Goal: Task Accomplishment & Management: Manage account settings

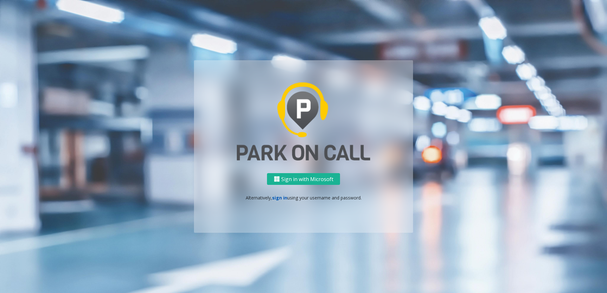
click at [283, 196] on link "sign in" at bounding box center [279, 198] width 15 height 6
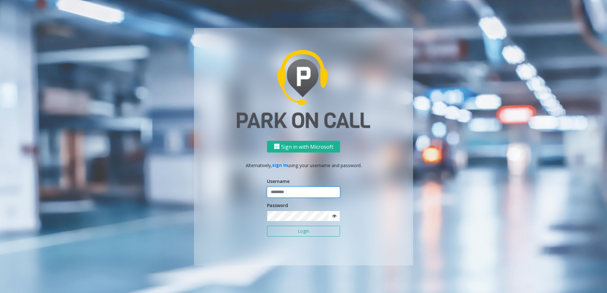
click at [289, 193] on input "text" at bounding box center [303, 192] width 73 height 11
type input "********"
click at [289, 227] on button "Login" at bounding box center [303, 231] width 73 height 11
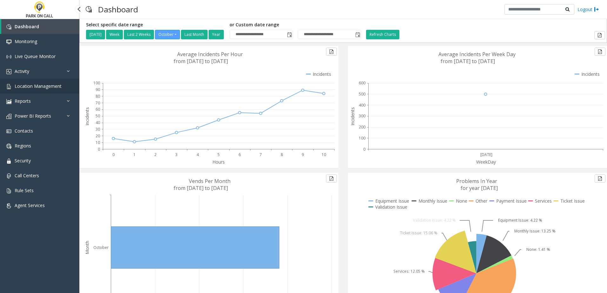
click at [53, 91] on link "Location Management" at bounding box center [39, 86] width 79 height 15
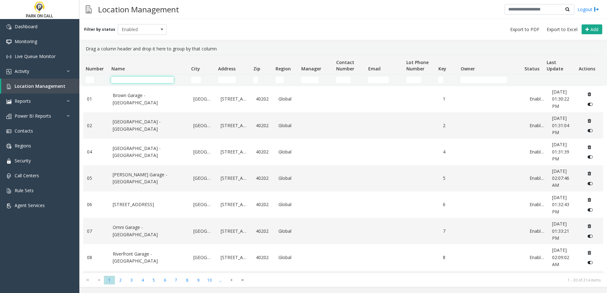
click at [152, 78] on input "Name Filter" at bounding box center [142, 80] width 63 height 6
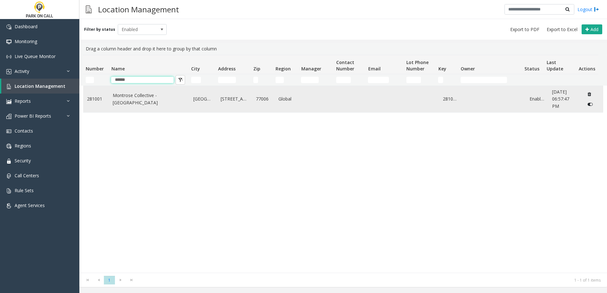
type input "******"
click at [167, 100] on link "Montrose Collective - [GEOGRAPHIC_DATA]" at bounding box center [149, 99] width 73 height 14
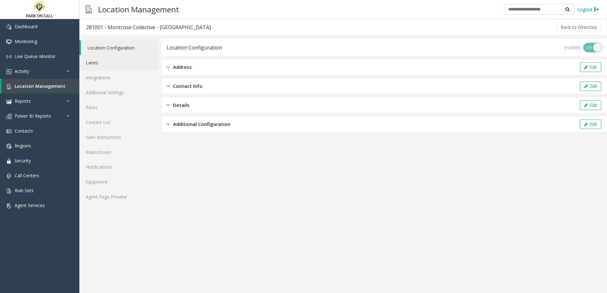
click at [130, 59] on link "Lanes" at bounding box center [118, 62] width 79 height 15
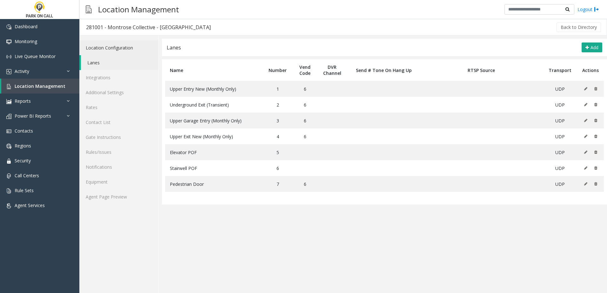
click at [126, 53] on link "Location Configuration" at bounding box center [118, 47] width 79 height 15
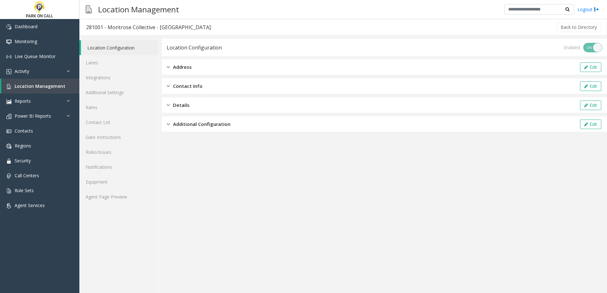
click at [188, 67] on span "Address" at bounding box center [182, 66] width 19 height 7
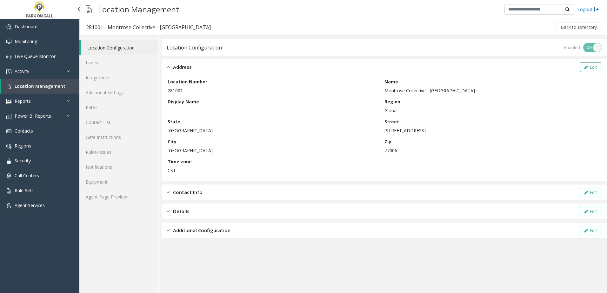
click at [62, 89] on span "Location Management" at bounding box center [40, 86] width 51 height 6
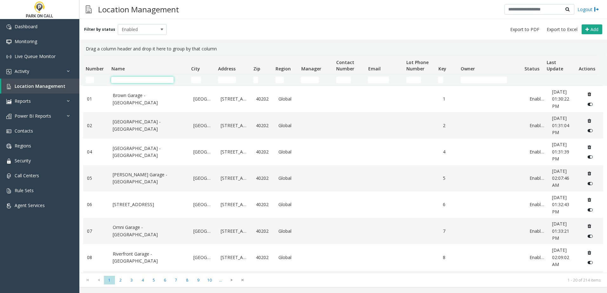
click at [144, 79] on input "Name Filter" at bounding box center [142, 80] width 63 height 6
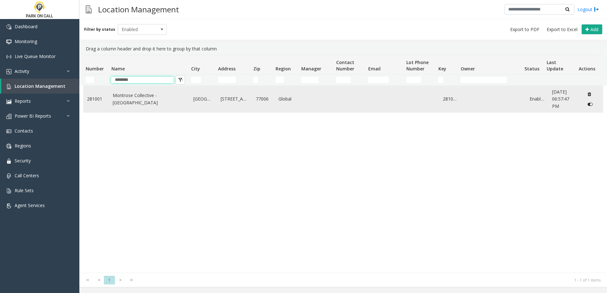
type input "********"
drag, startPoint x: 437, startPoint y: 101, endPoint x: 457, endPoint y: 100, distance: 19.7
click at [457, 100] on td "281001" at bounding box center [450, 99] width 23 height 26
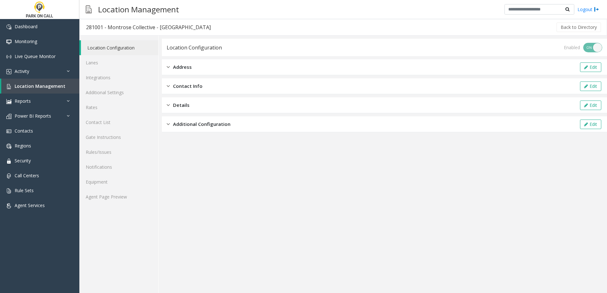
click at [96, 28] on div "281001 - Montrose Collective - [GEOGRAPHIC_DATA]" at bounding box center [148, 27] width 125 height 8
copy div "281001"
